Goal: Transaction & Acquisition: Purchase product/service

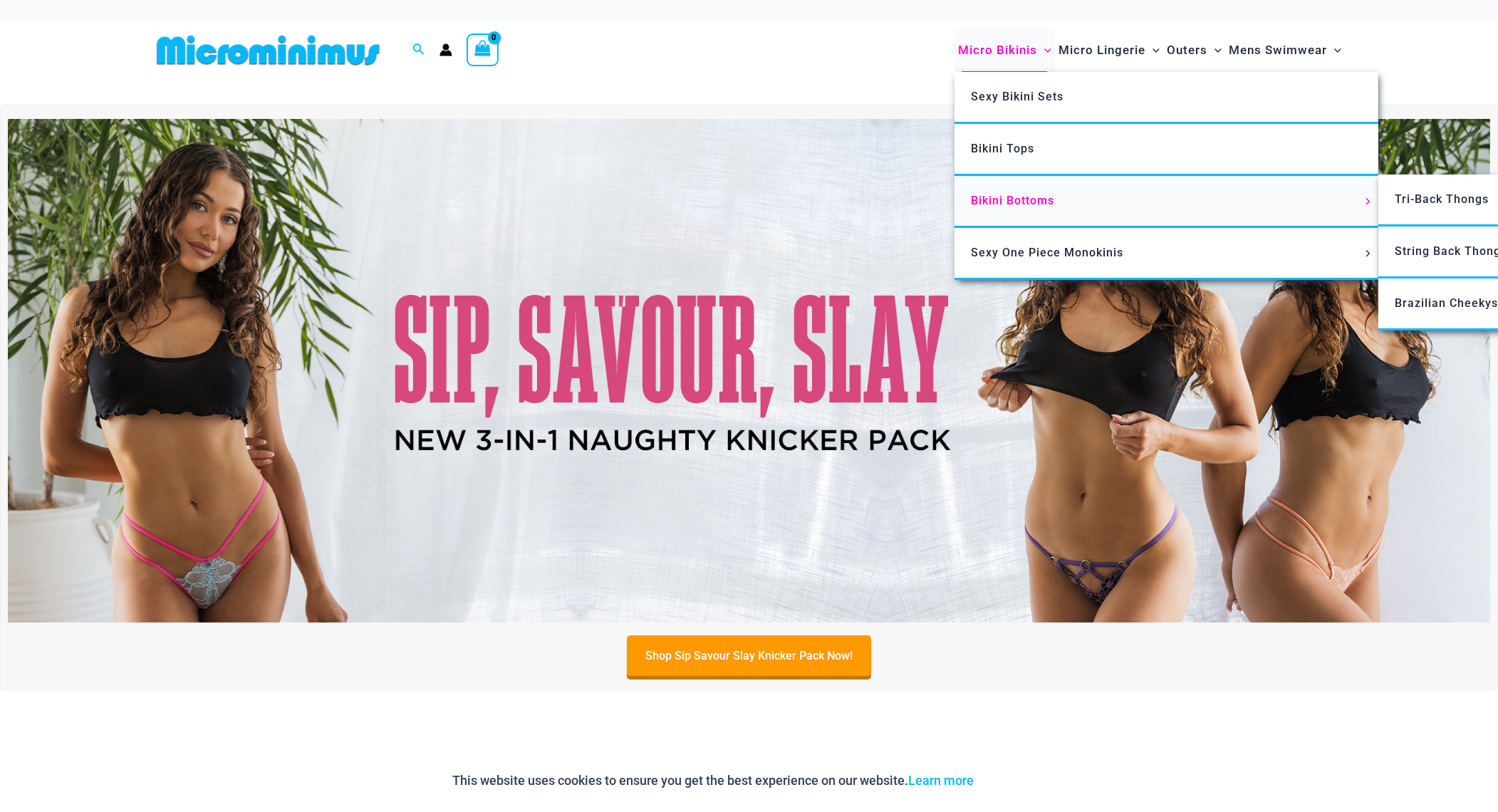
click at [1008, 195] on span "Bikini Bottoms" at bounding box center [1013, 200] width 83 height 14
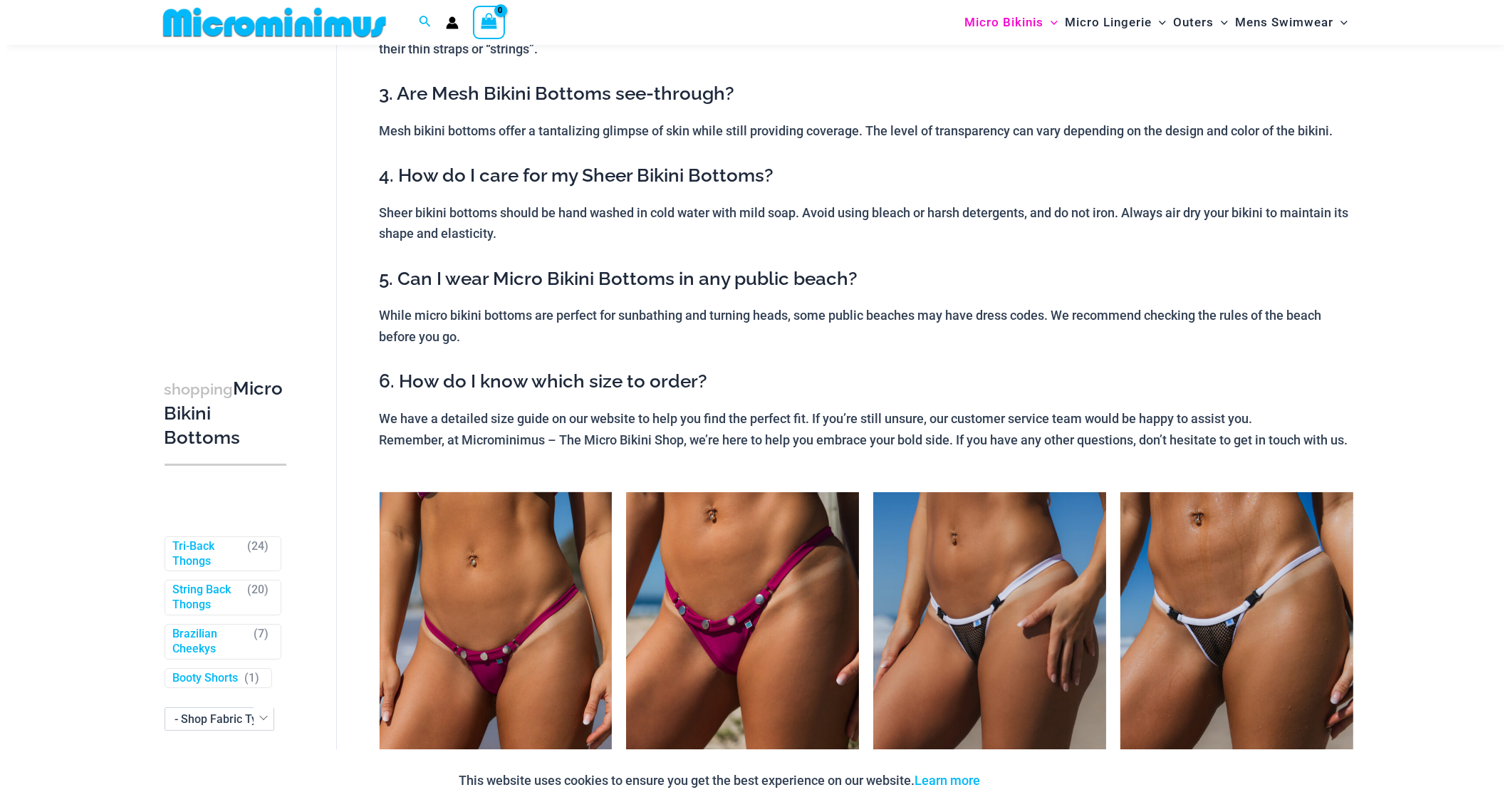
scroll to position [346, 0]
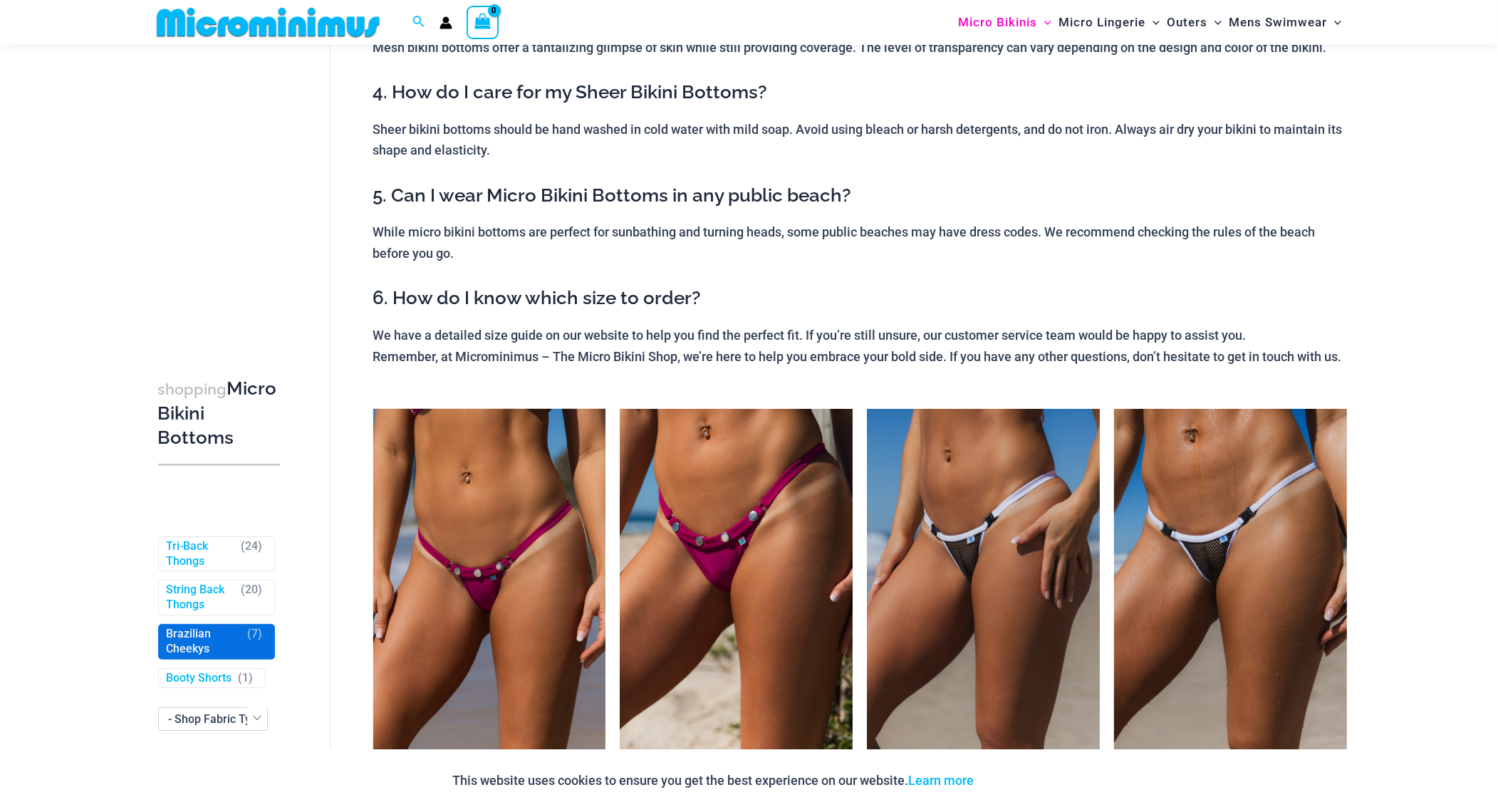
click at [191, 650] on link "Brazilian Cheekys" at bounding box center [204, 641] width 75 height 29
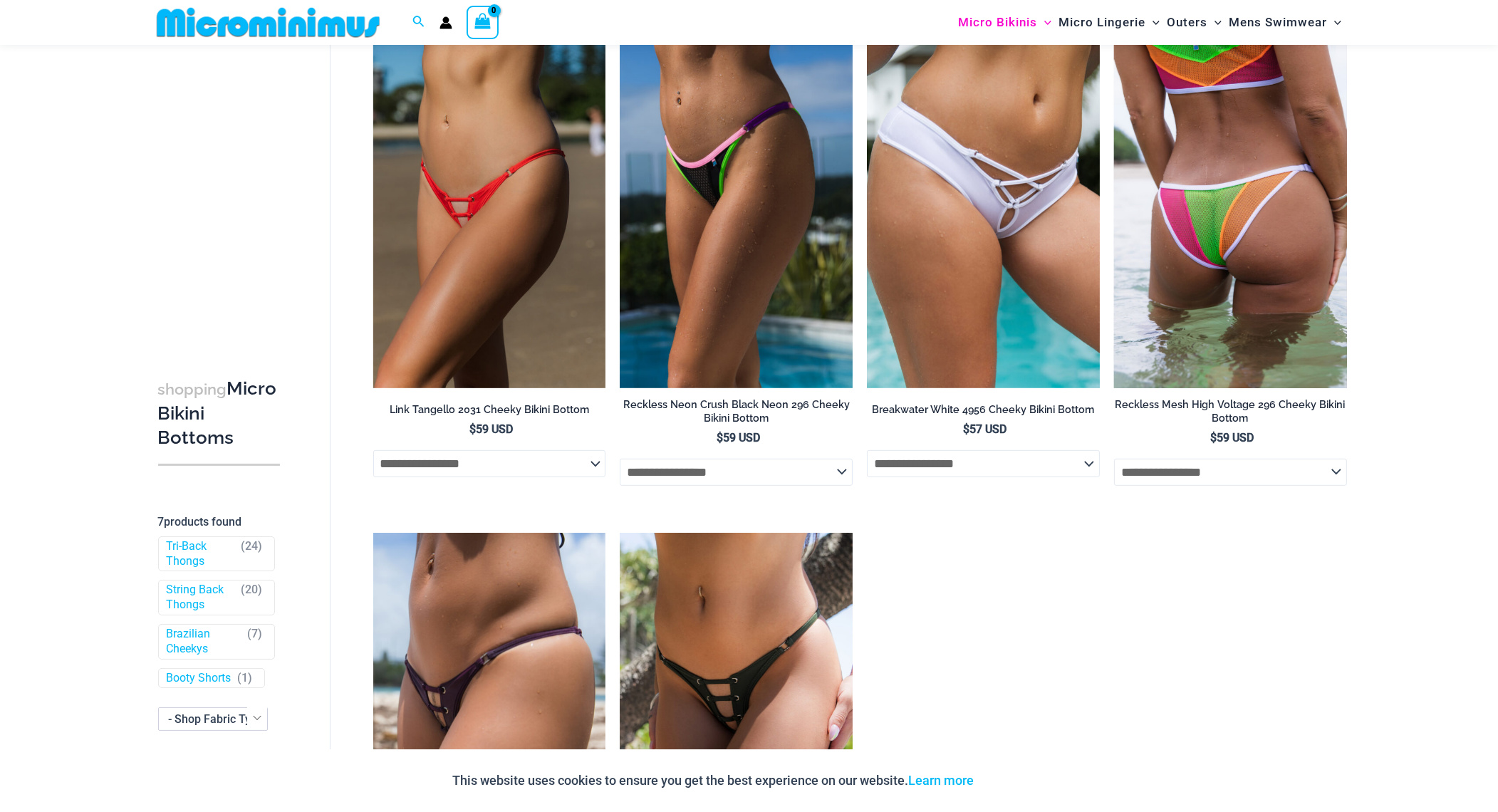
scroll to position [843, 0]
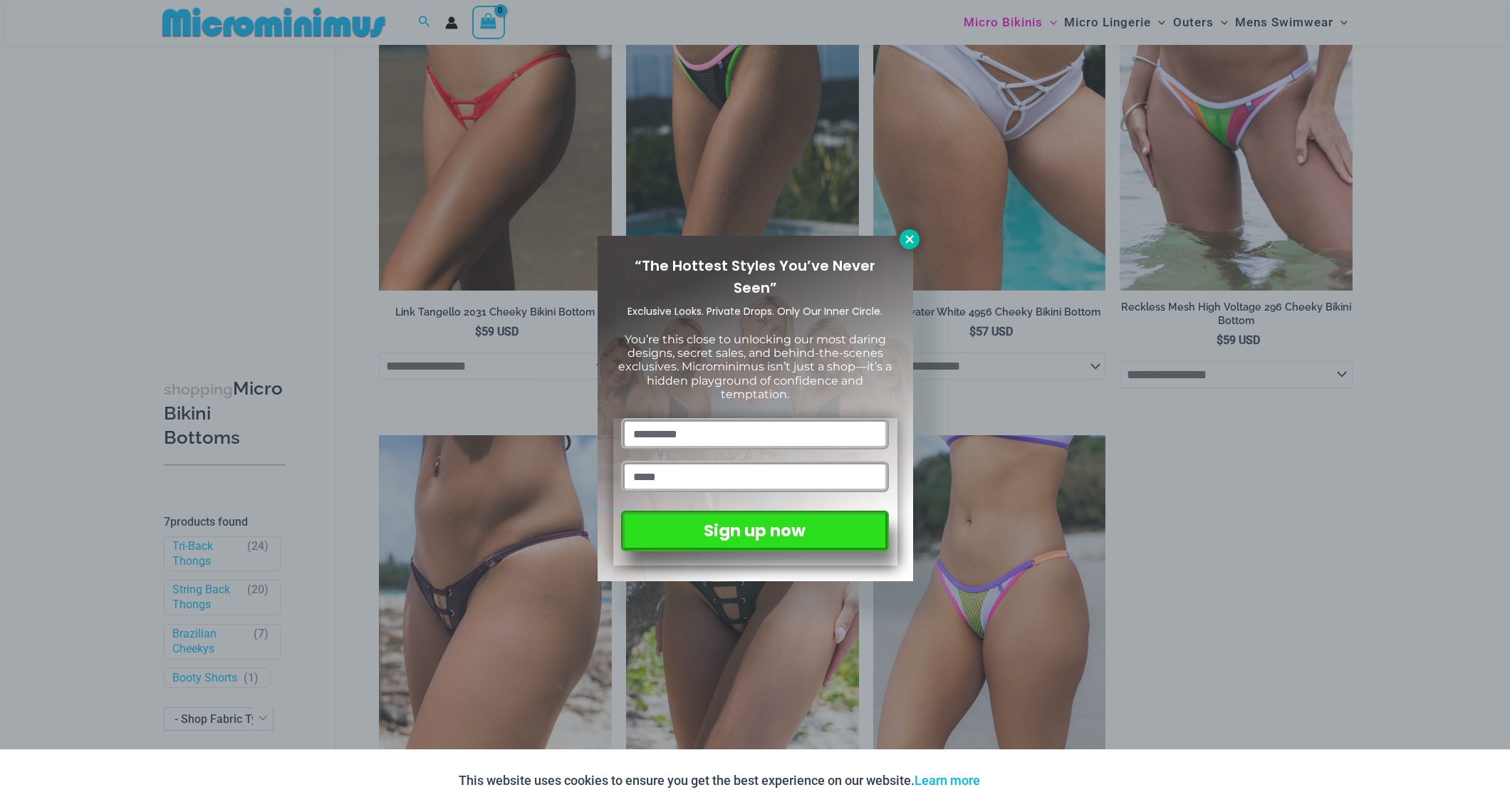
click at [910, 246] on button at bounding box center [910, 240] width 20 height 20
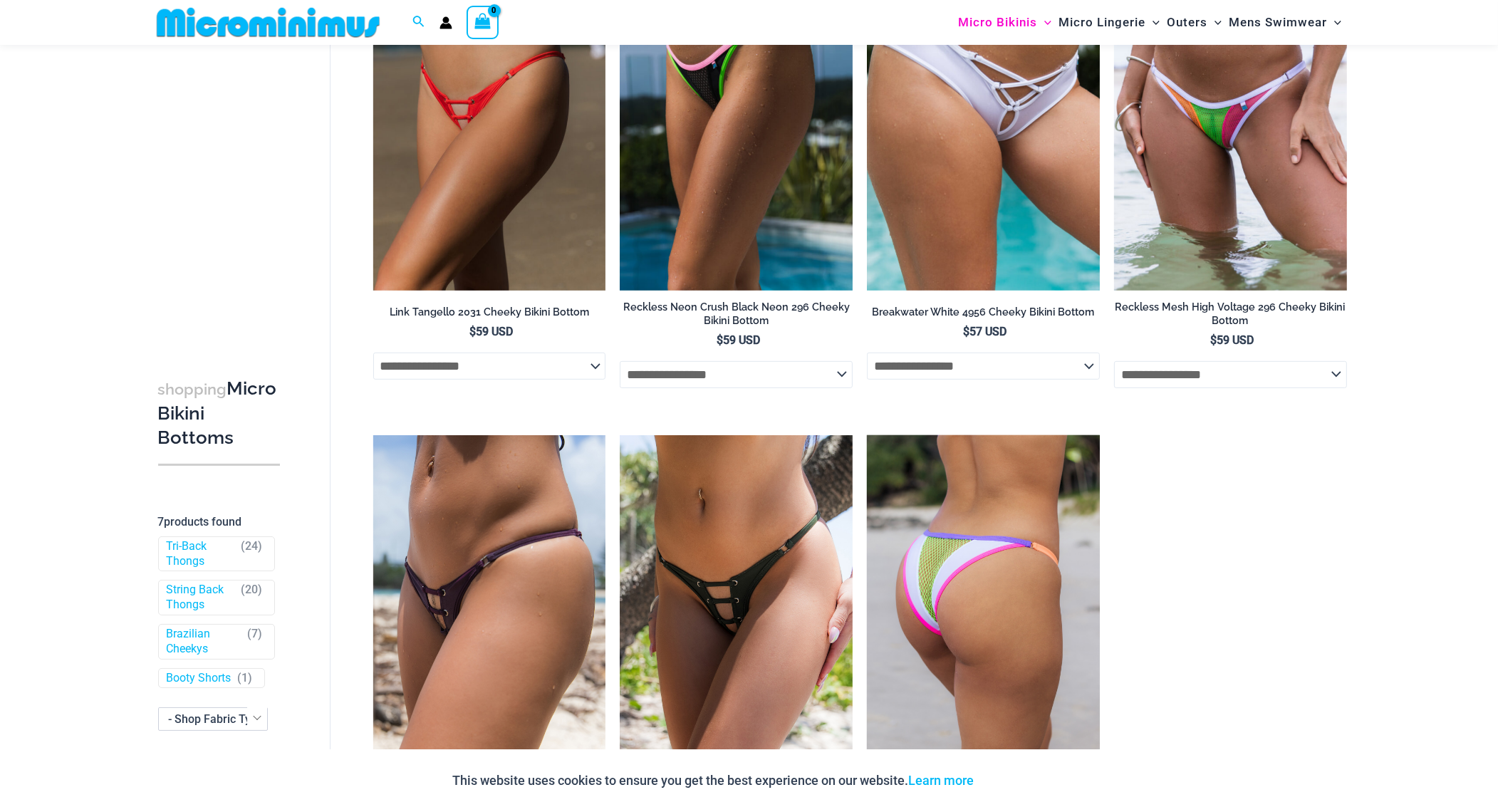
click at [1022, 579] on img at bounding box center [983, 609] width 233 height 349
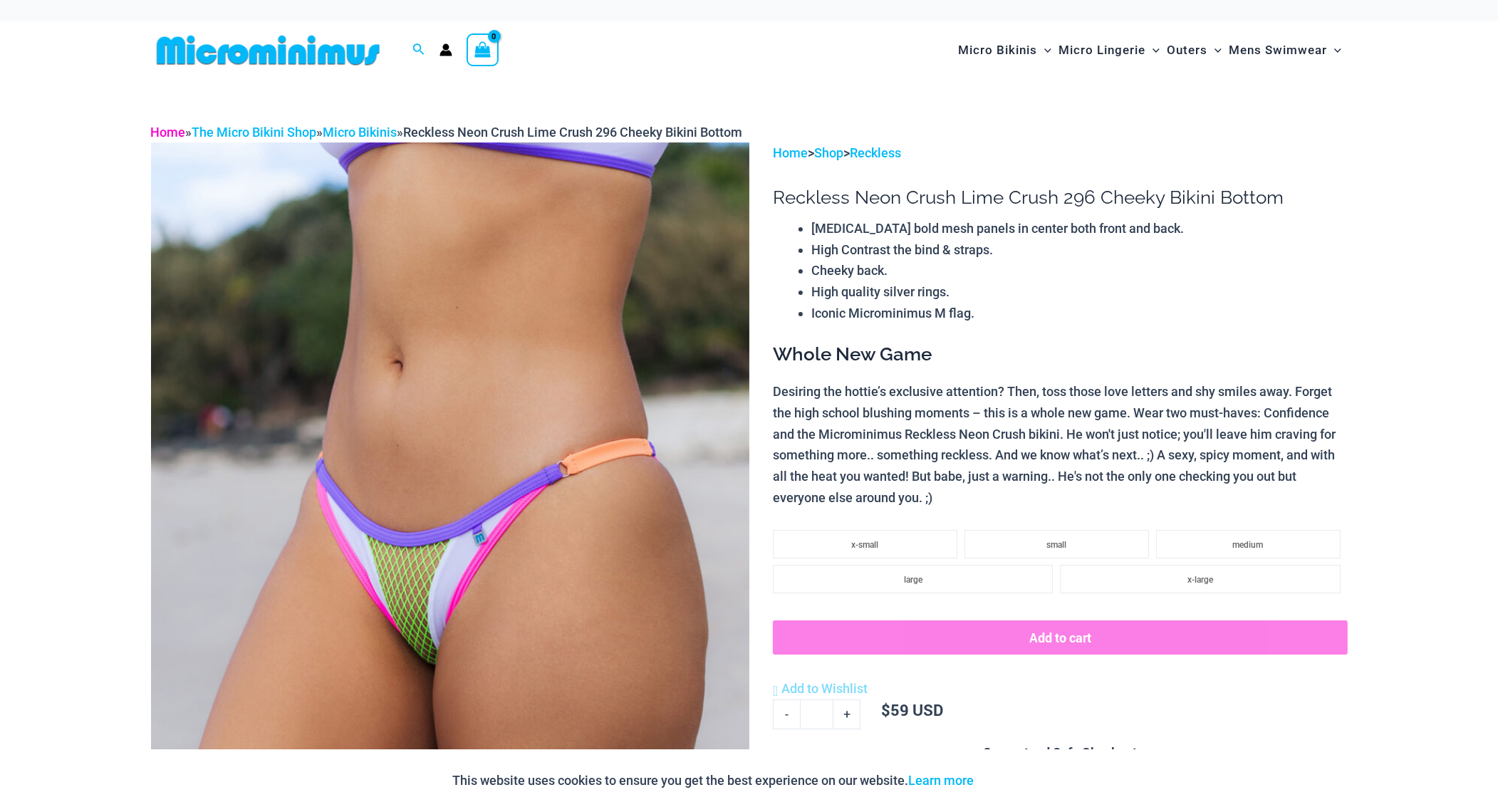
click at [171, 130] on link "Home" at bounding box center [169, 132] width 35 height 15
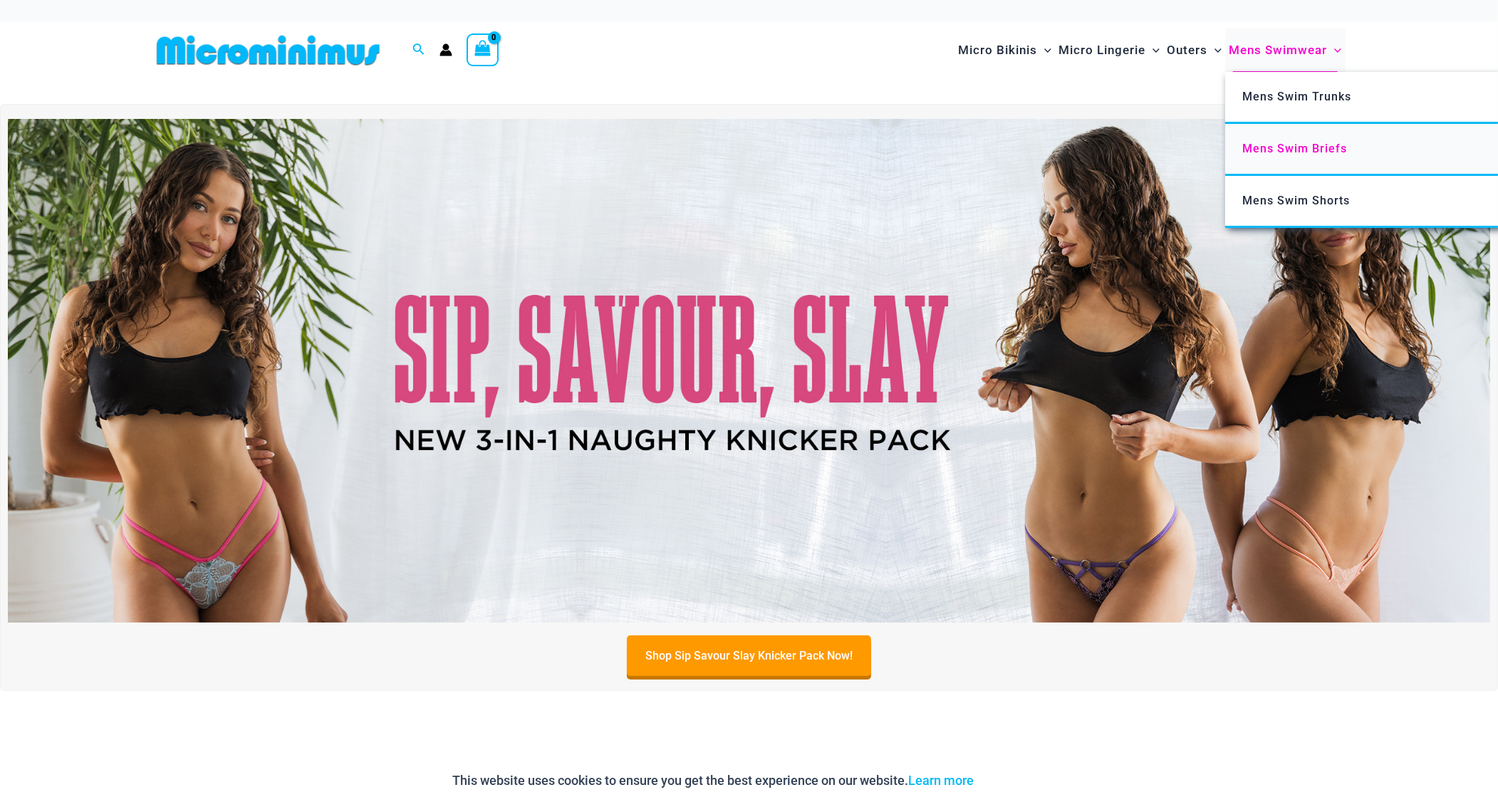
click at [1303, 143] on span "Mens Swim Briefs" at bounding box center [1294, 148] width 105 height 14
